Goal: Task Accomplishment & Management: Manage account settings

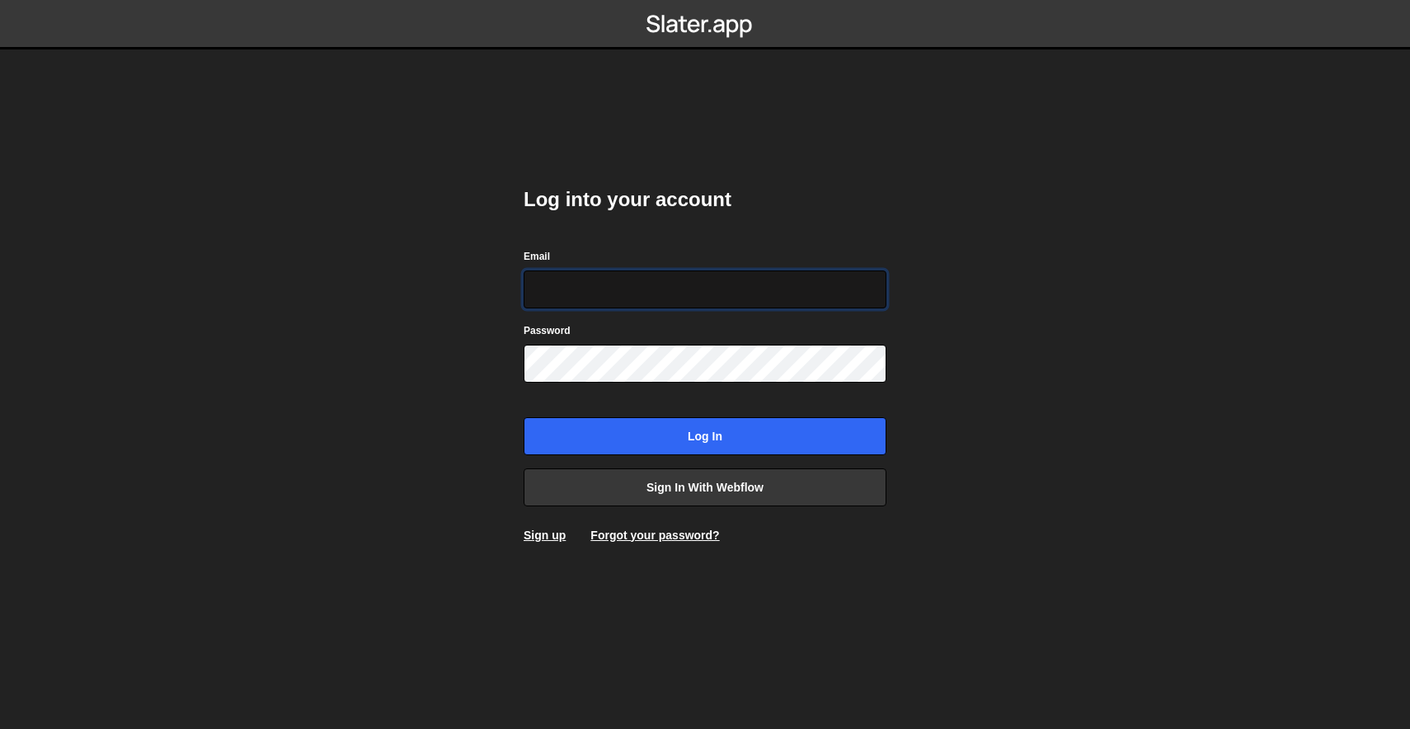
type input "[EMAIL_ADDRESS][DOMAIN_NAME]"
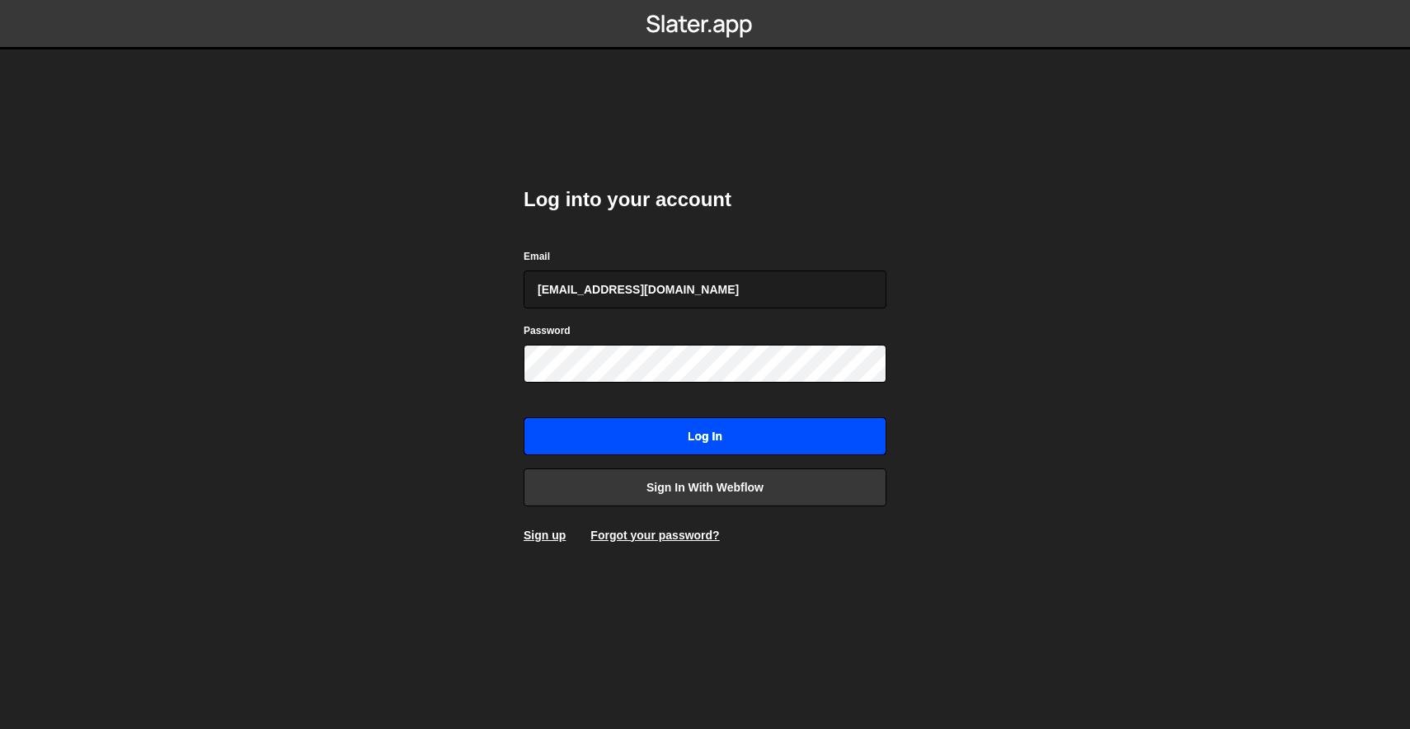
click at [651, 430] on input "Log in" at bounding box center [705, 436] width 363 height 38
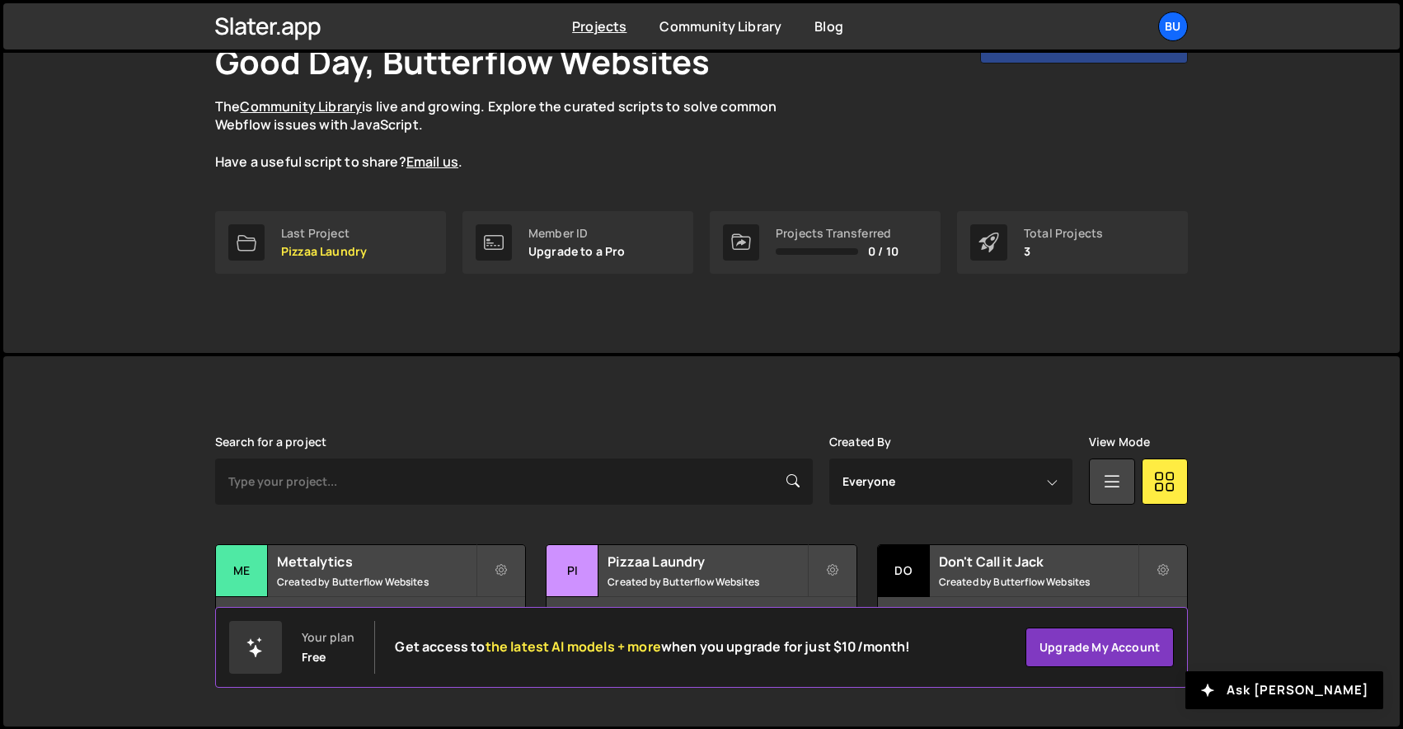
scroll to position [47, 0]
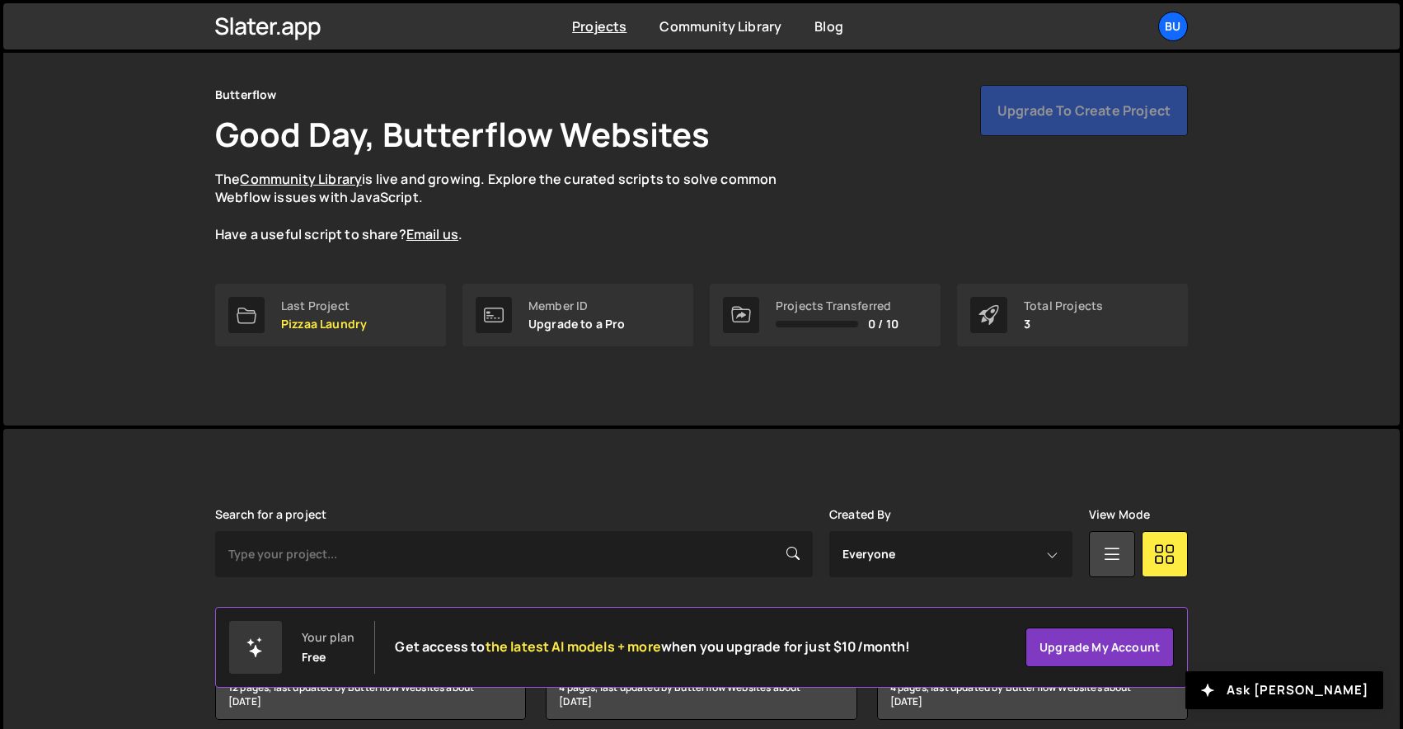
click at [1094, 117] on div "Upgrade to create project" at bounding box center [1084, 110] width 208 height 51
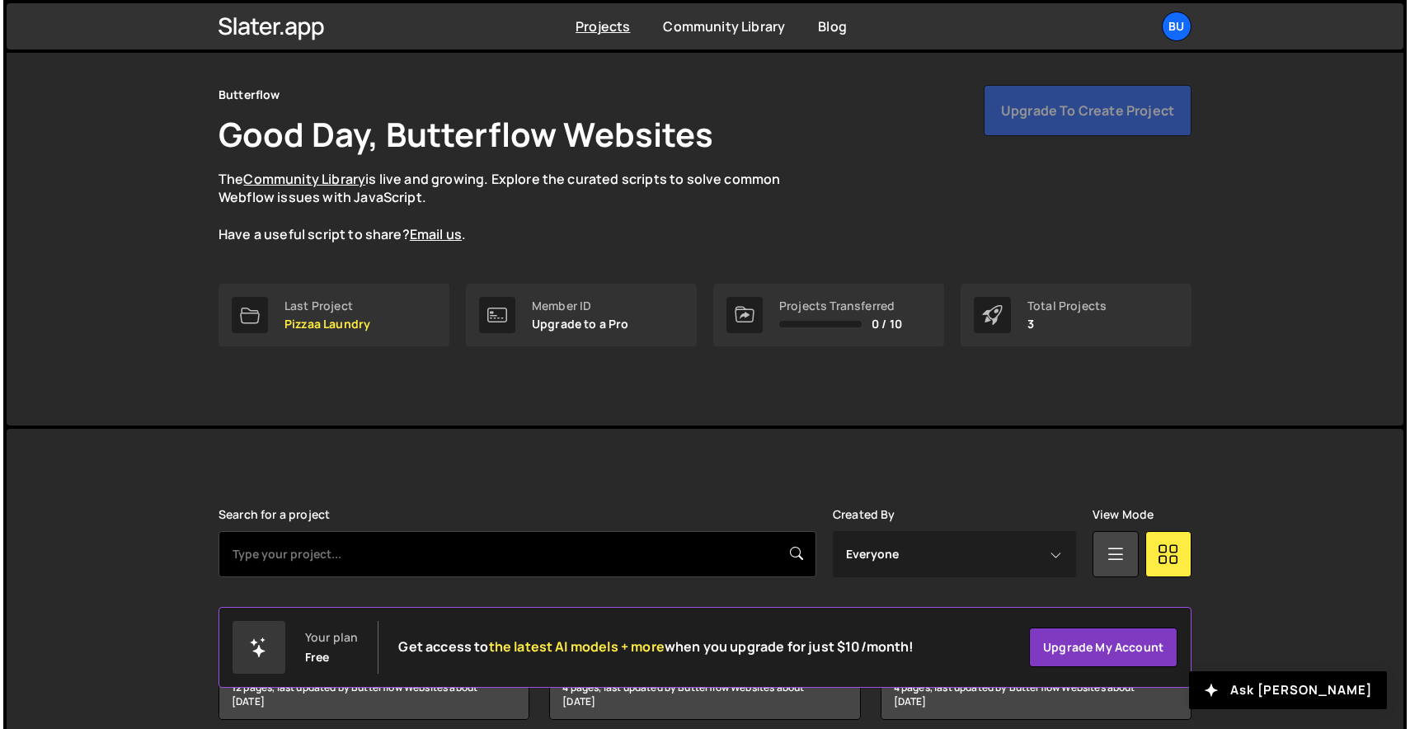
scroll to position [120, 0]
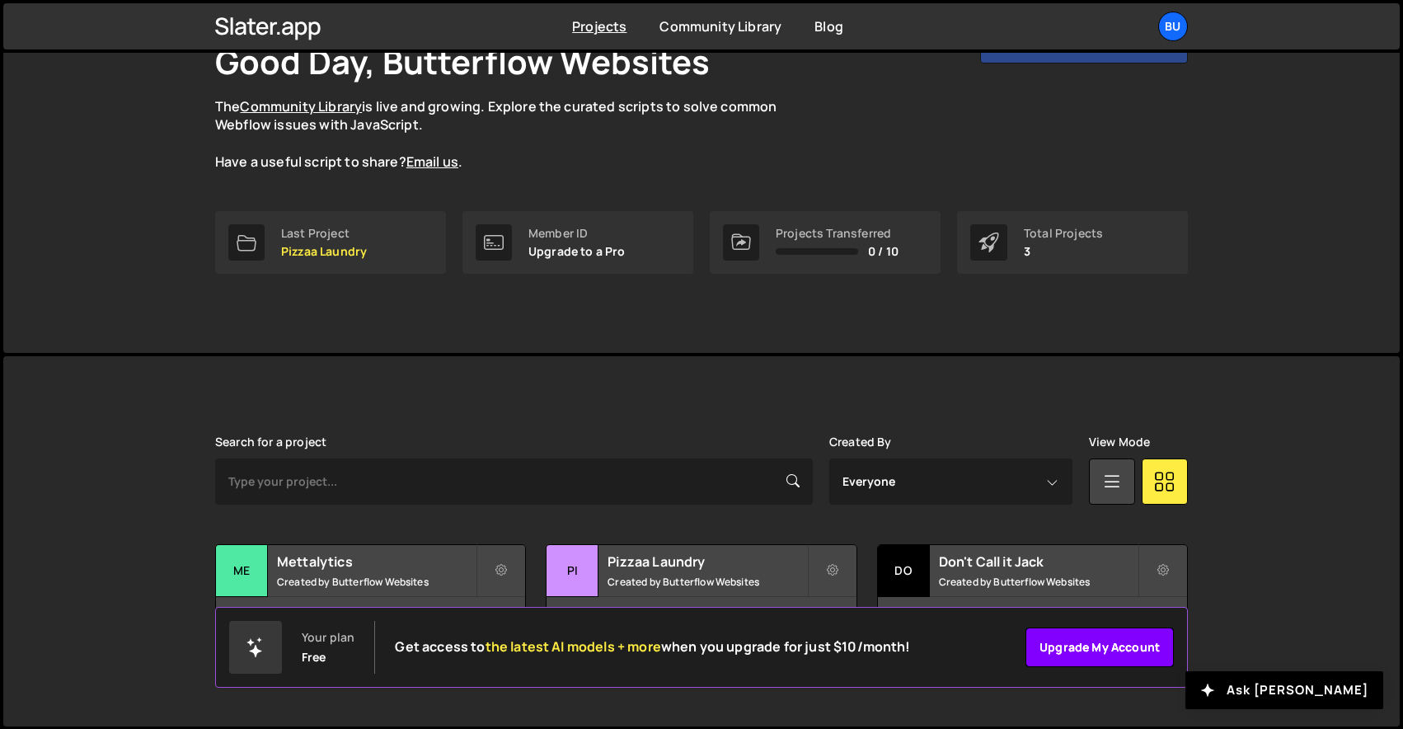
click at [1065, 645] on link "Upgrade my account" at bounding box center [1100, 648] width 148 height 40
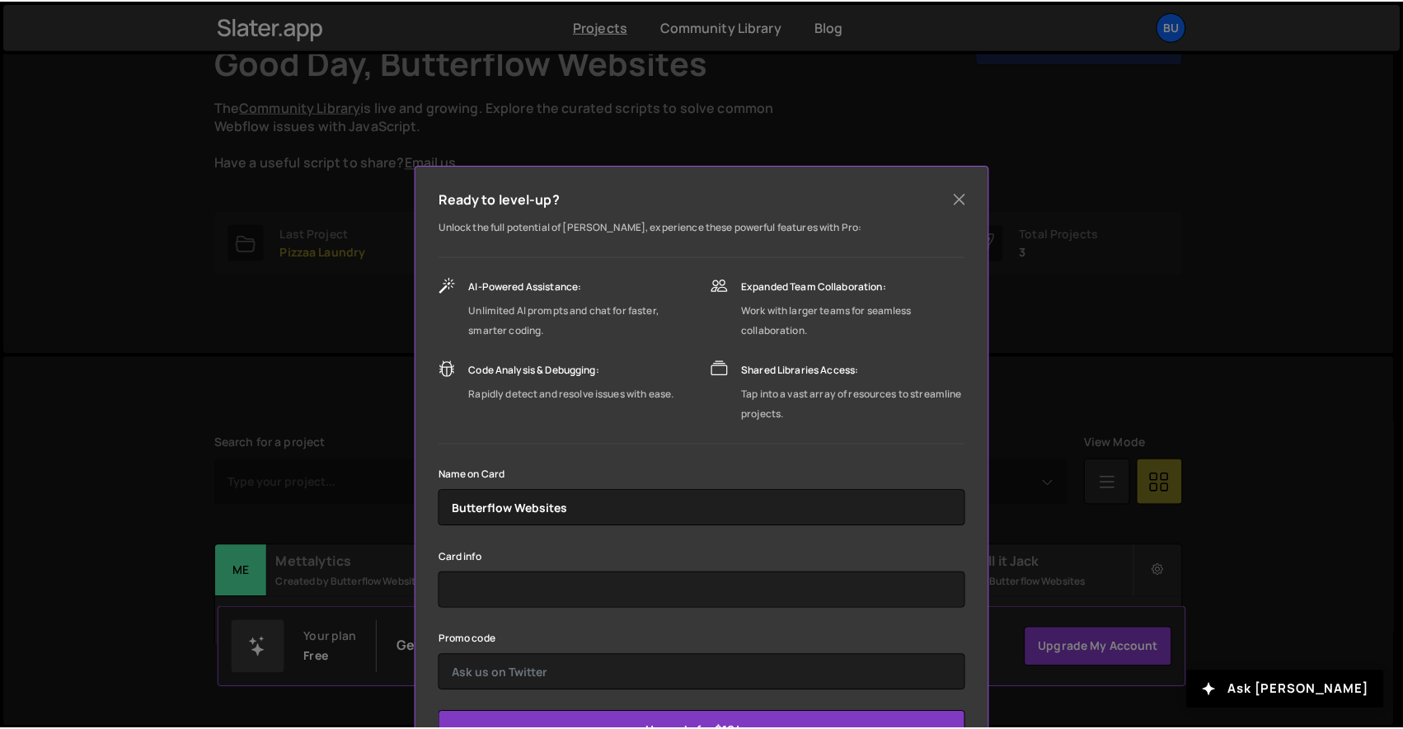
scroll to position [68, 0]
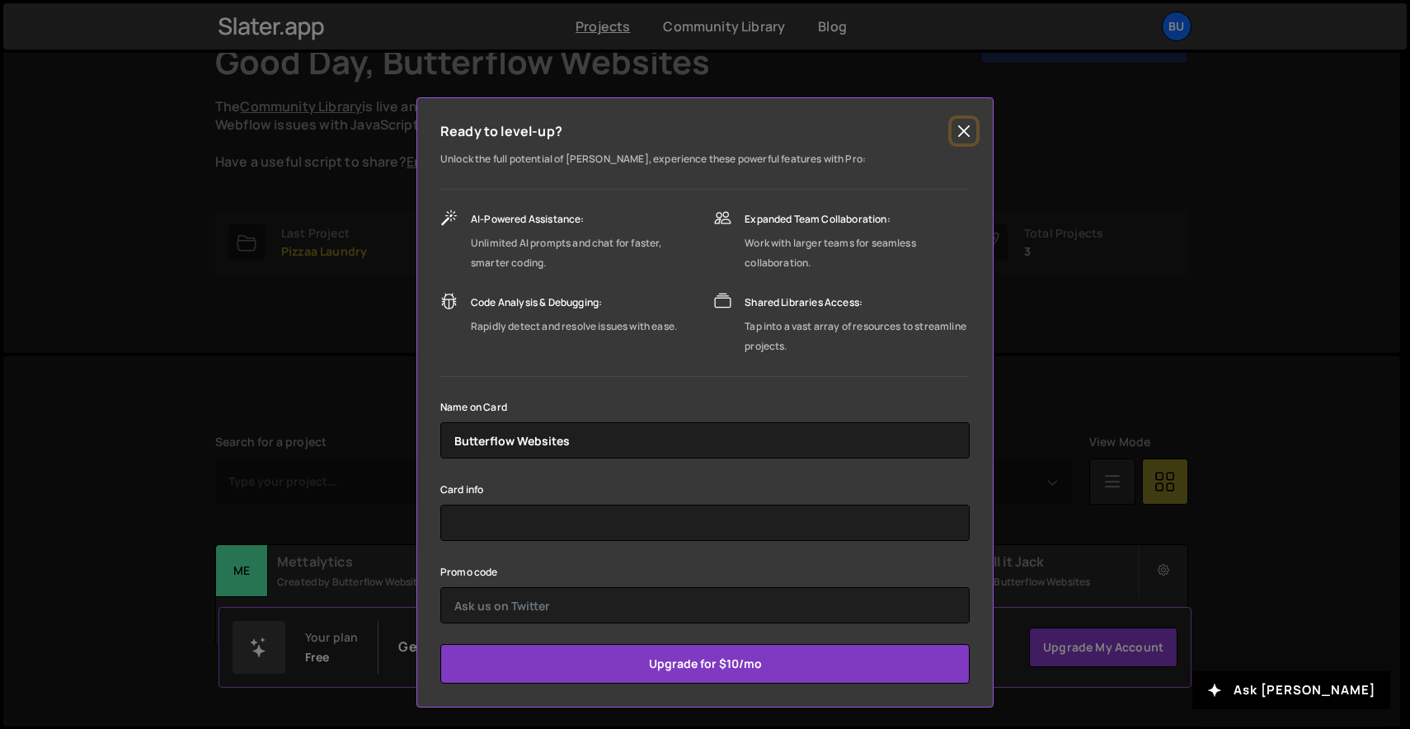
click at [958, 132] on button "Close" at bounding box center [964, 131] width 25 height 25
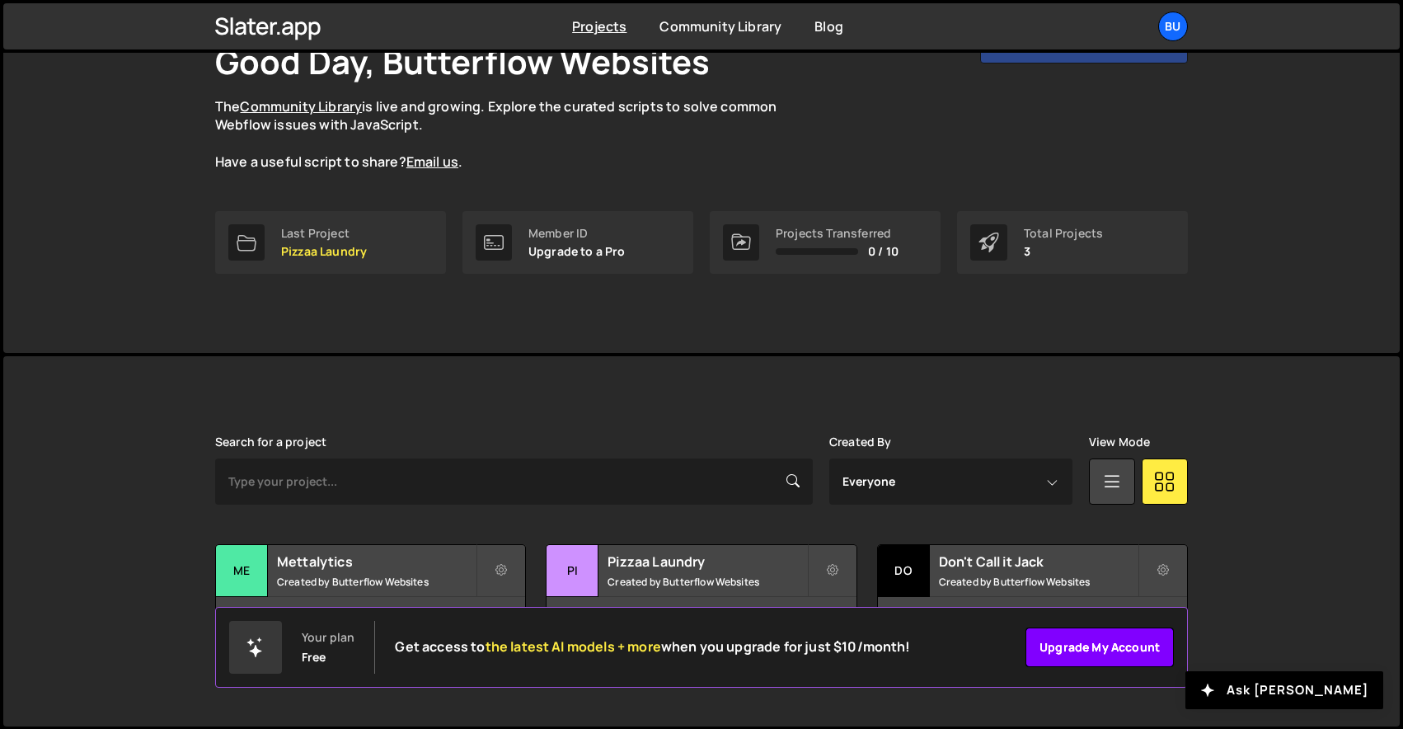
scroll to position [0, 0]
